Goal: Task Accomplishment & Management: Complete application form

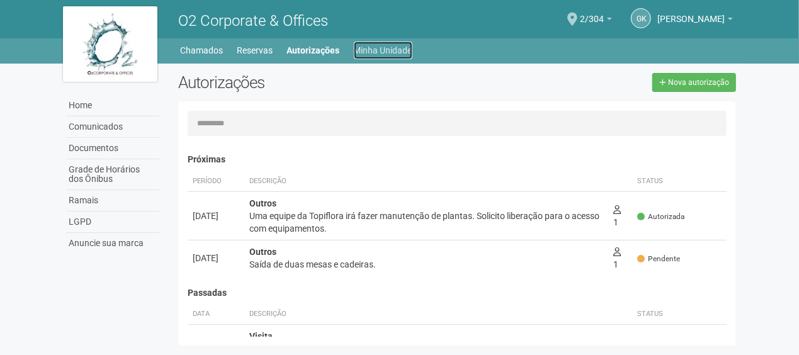
click at [372, 48] on link "Minha Unidade" at bounding box center [383, 51] width 59 height 18
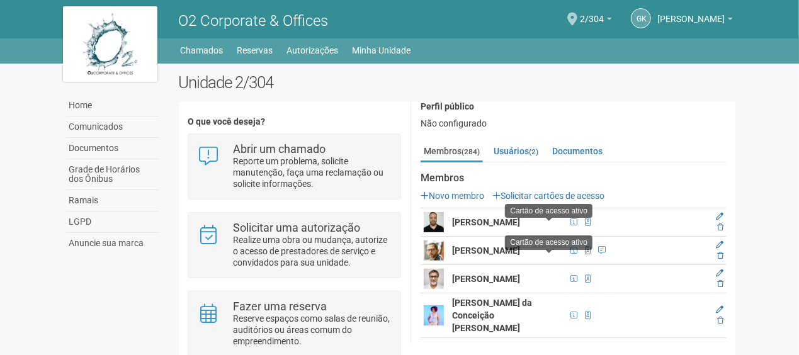
scroll to position [63, 0]
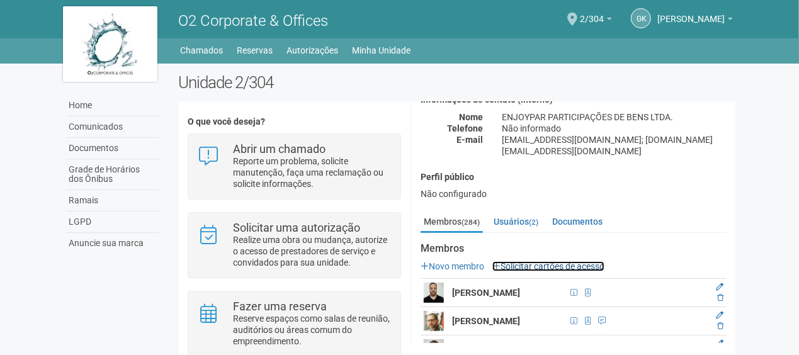
click at [546, 261] on link "Solicitar cartões de acesso" at bounding box center [548, 266] width 112 height 10
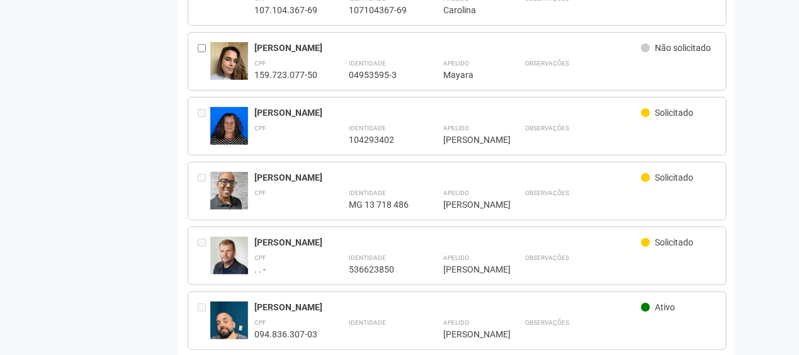
scroll to position [315, 0]
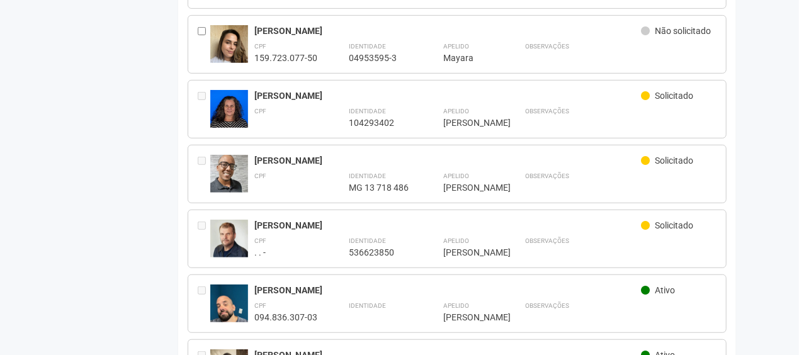
click at [674, 237] on div "**********" at bounding box center [458, 239] width 540 height 59
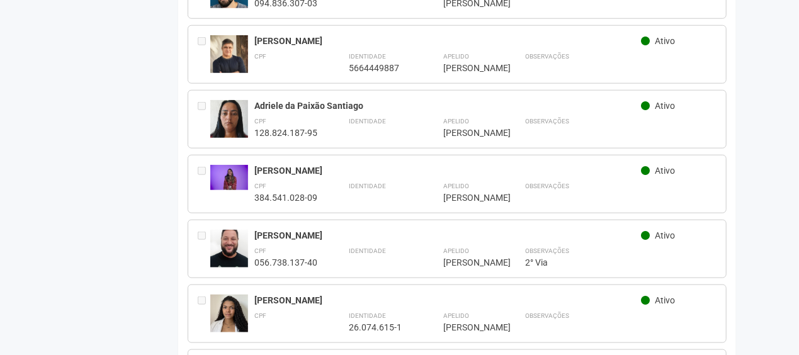
scroll to position [630, 0]
click at [232, 190] on img at bounding box center [229, 176] width 38 height 25
click at [258, 176] on div "Estela Targino do Nascimento Pedro" at bounding box center [447, 169] width 387 height 11
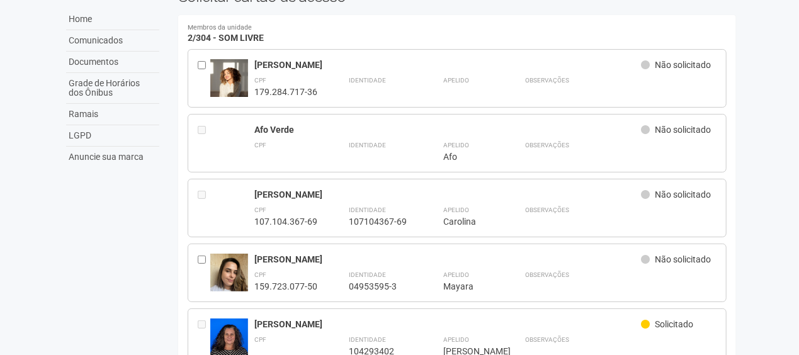
scroll to position [0, 0]
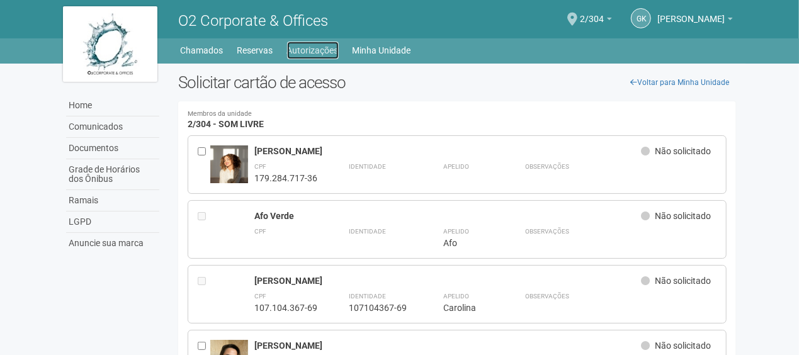
click at [330, 49] on link "Autorizações" at bounding box center [313, 51] width 52 height 18
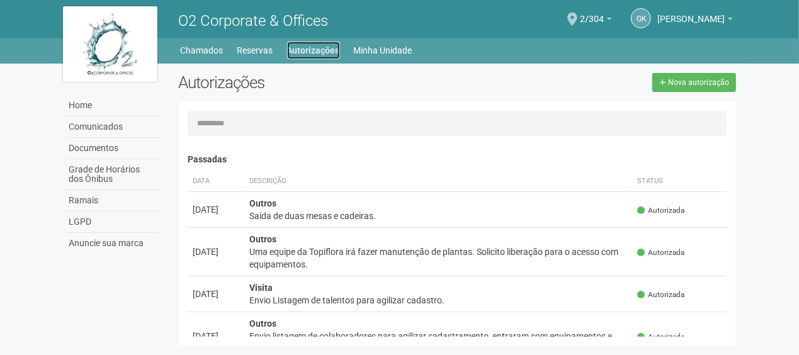
click at [325, 55] on link "Autorizações" at bounding box center [313, 51] width 53 height 18
